Goal: Information Seeking & Learning: Find specific fact

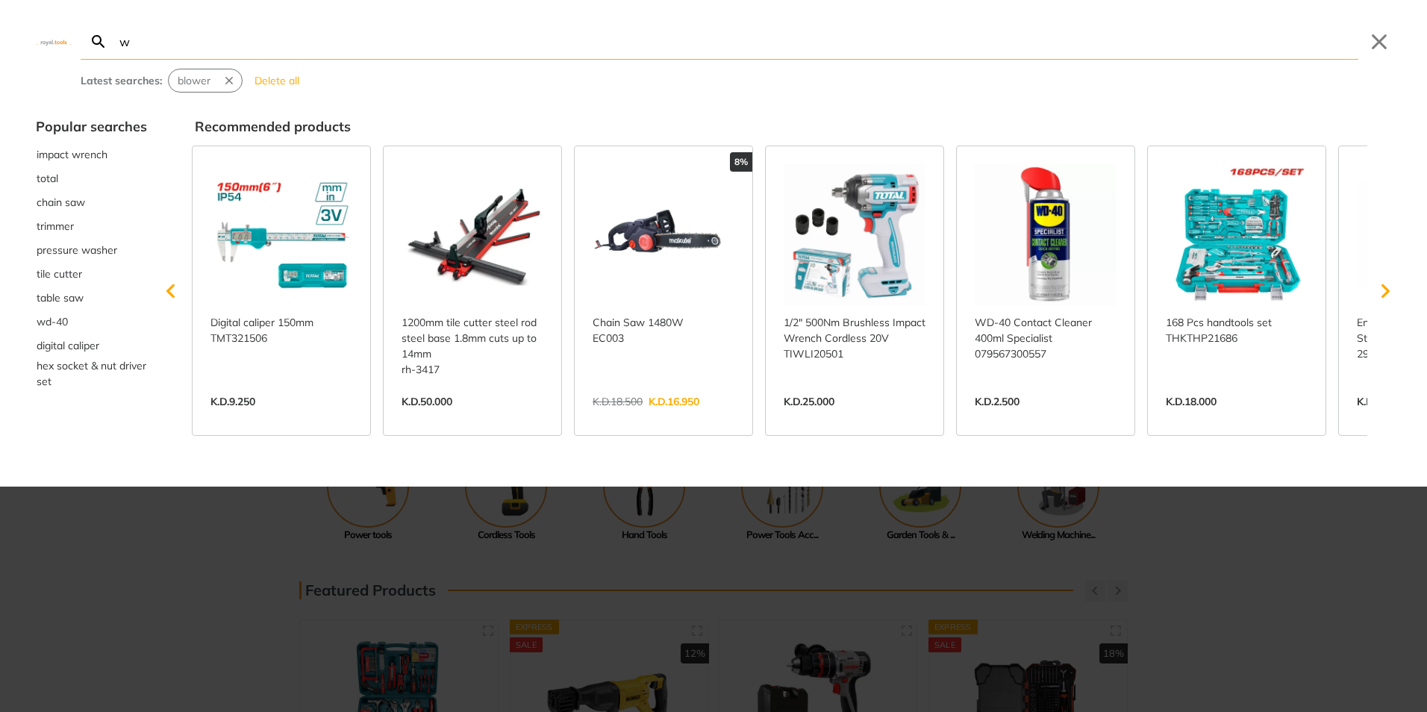
type input "wa"
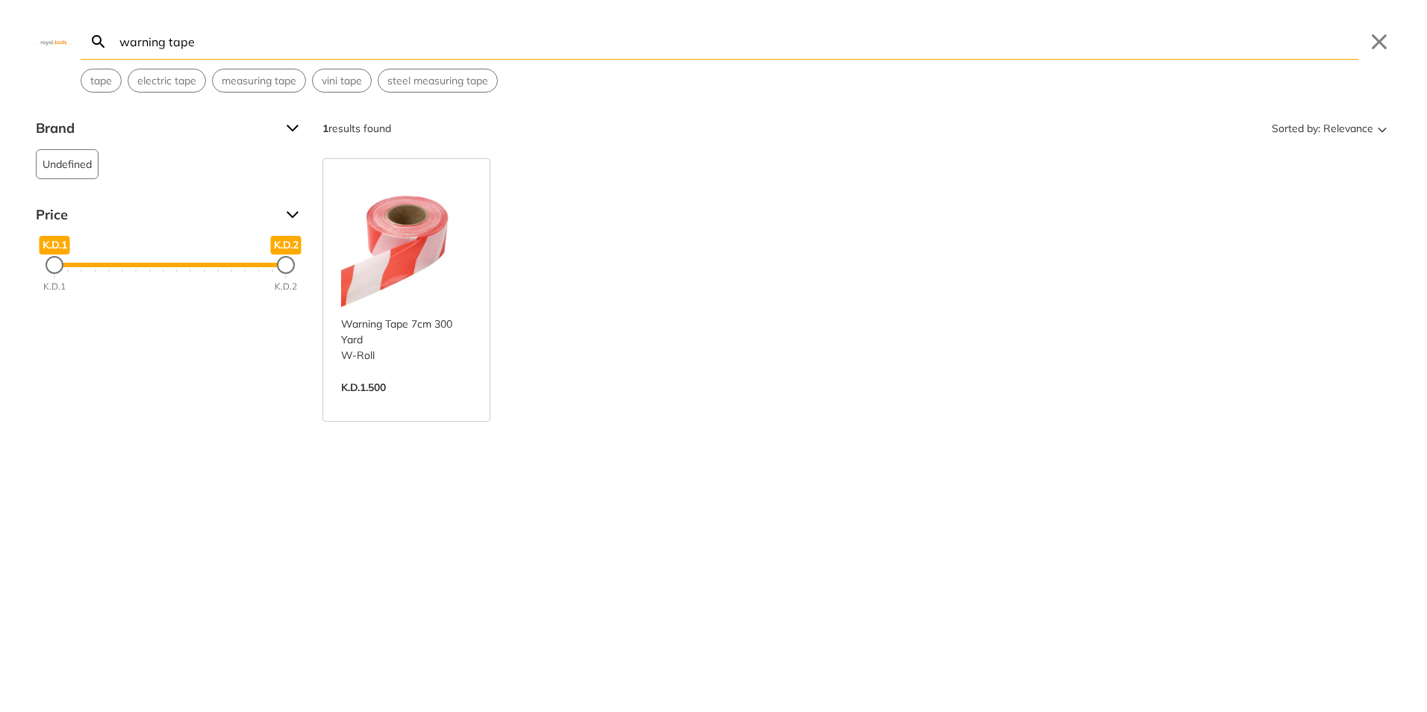
type input "warning tape"
